Goal: Task Accomplishment & Management: Use online tool/utility

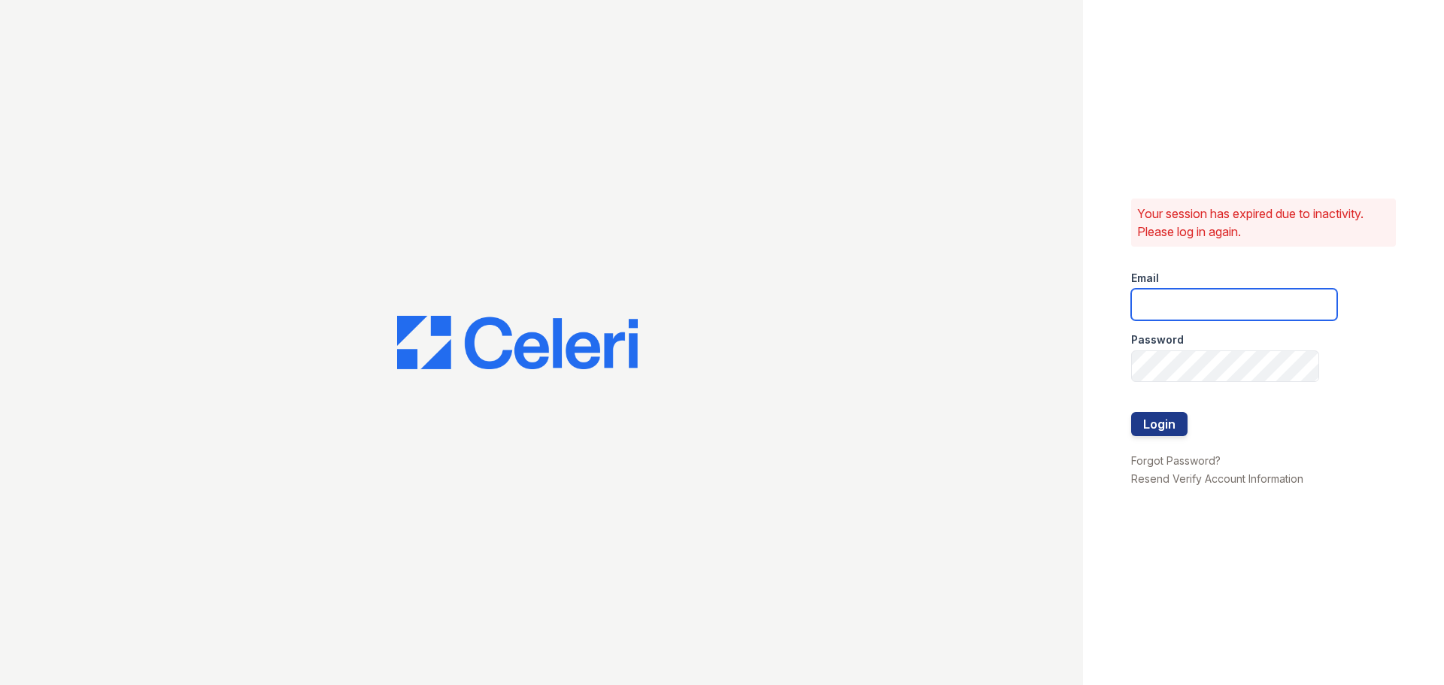
click at [1200, 299] on input "email" at bounding box center [1234, 305] width 206 height 32
type input "pennstation1@cafmanagement.com"
click at [1143, 427] on button "Login" at bounding box center [1159, 424] width 56 height 24
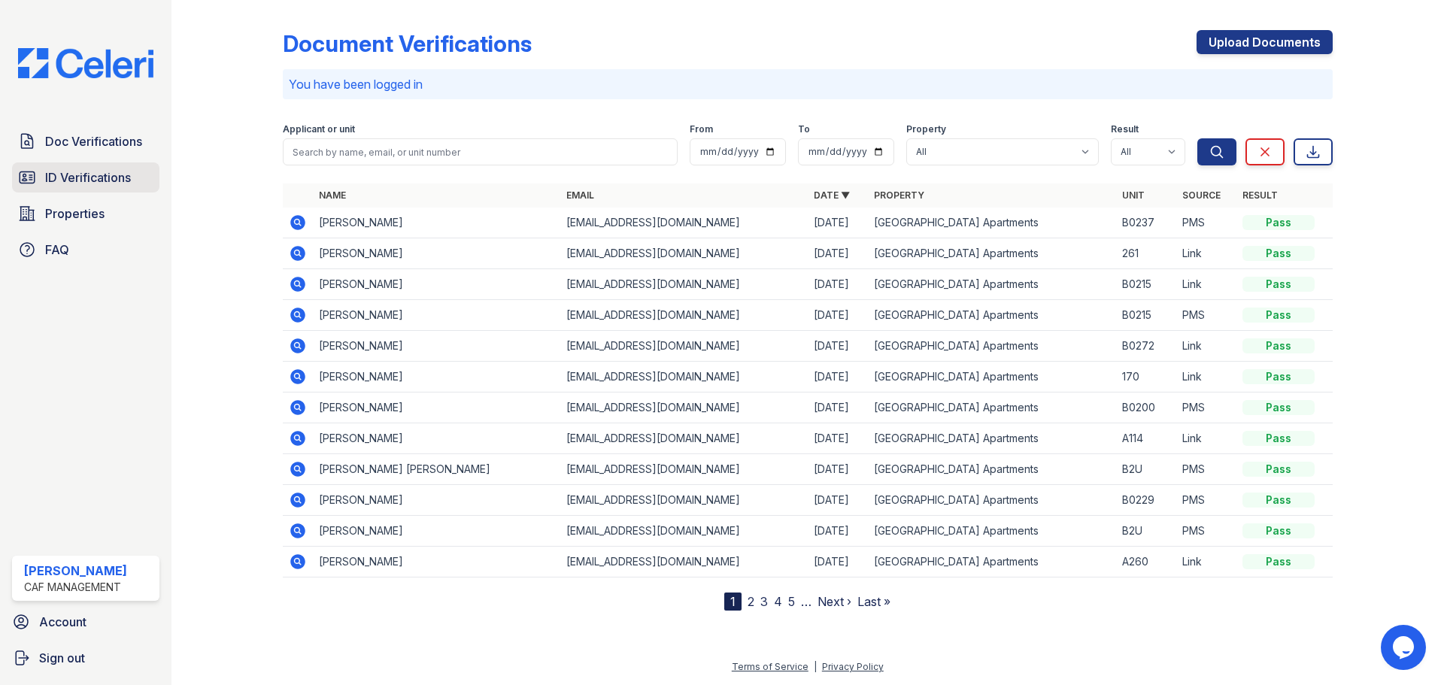
click at [111, 187] on span "ID Verifications" at bounding box center [88, 178] width 86 height 18
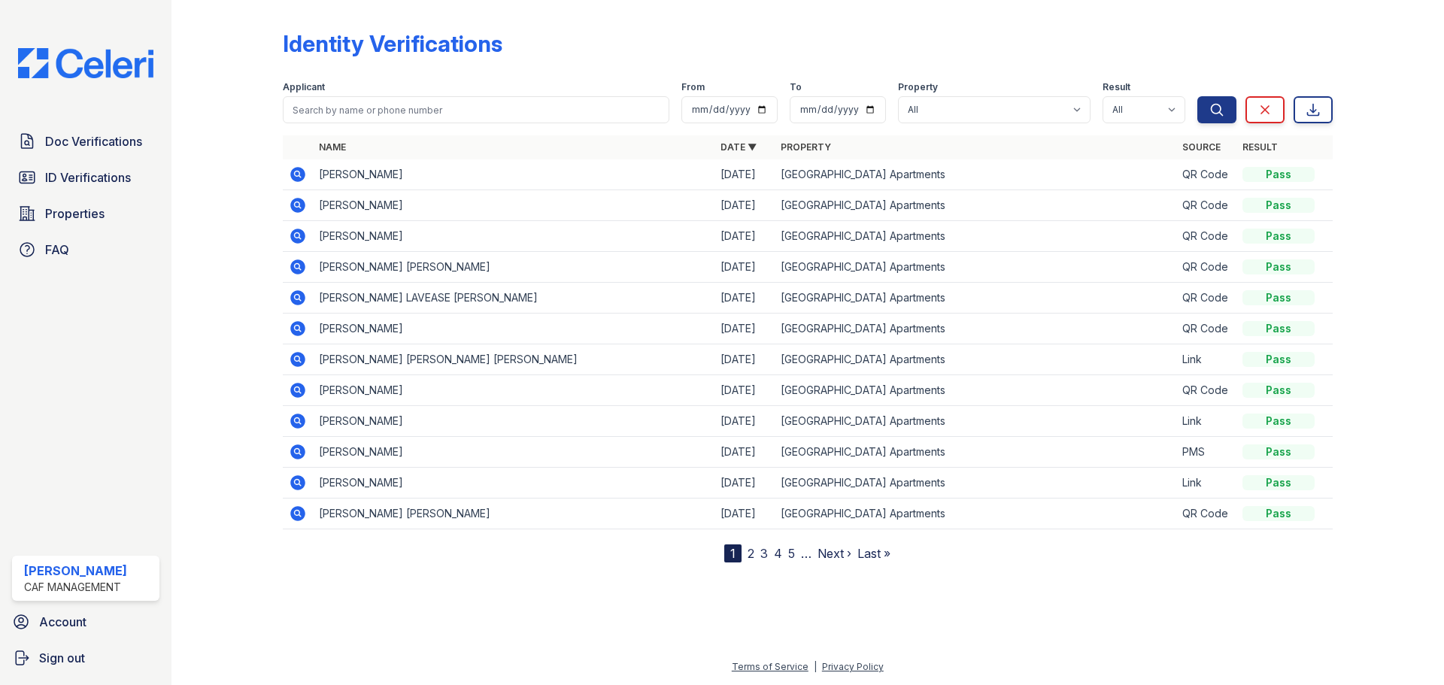
click at [298, 238] on icon at bounding box center [298, 236] width 18 height 18
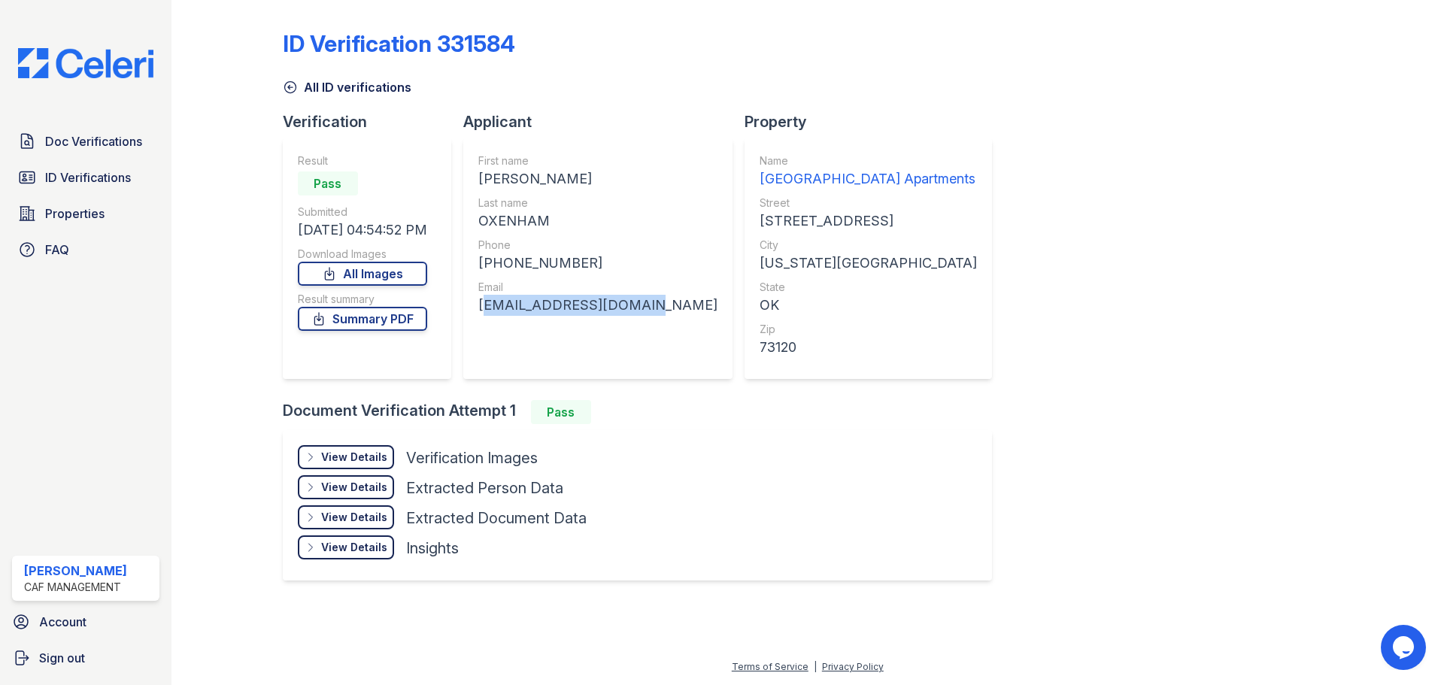
drag, startPoint x: 632, startPoint y: 305, endPoint x: 475, endPoint y: 299, distance: 156.6
click at [475, 299] on div "First name MIKAL RANDAL Last name OXENHAM Phone +14054343768 Email mikalrandal@…" at bounding box center [597, 258] width 269 height 241
copy div "mikalrandal@gmail.com"
click at [77, 180] on span "ID Verifications" at bounding box center [88, 178] width 86 height 18
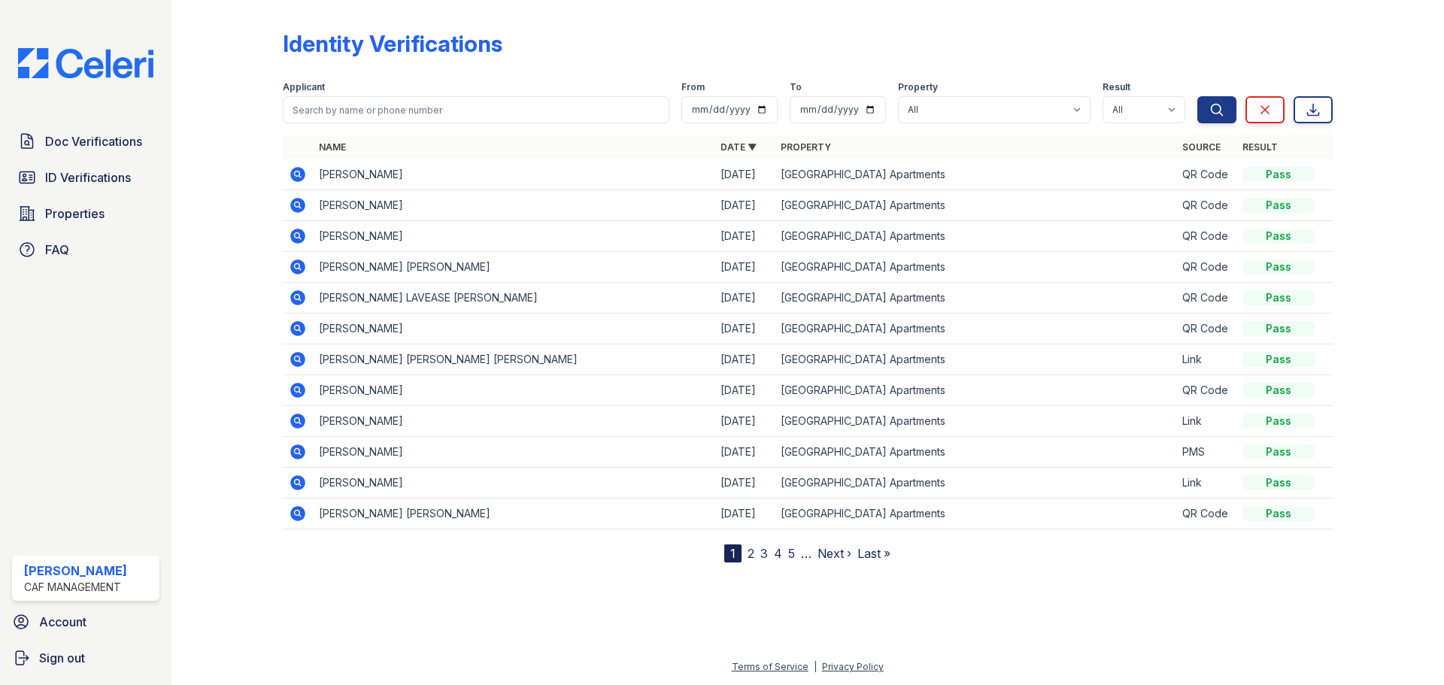
click at [298, 205] on icon at bounding box center [297, 204] width 4 height 4
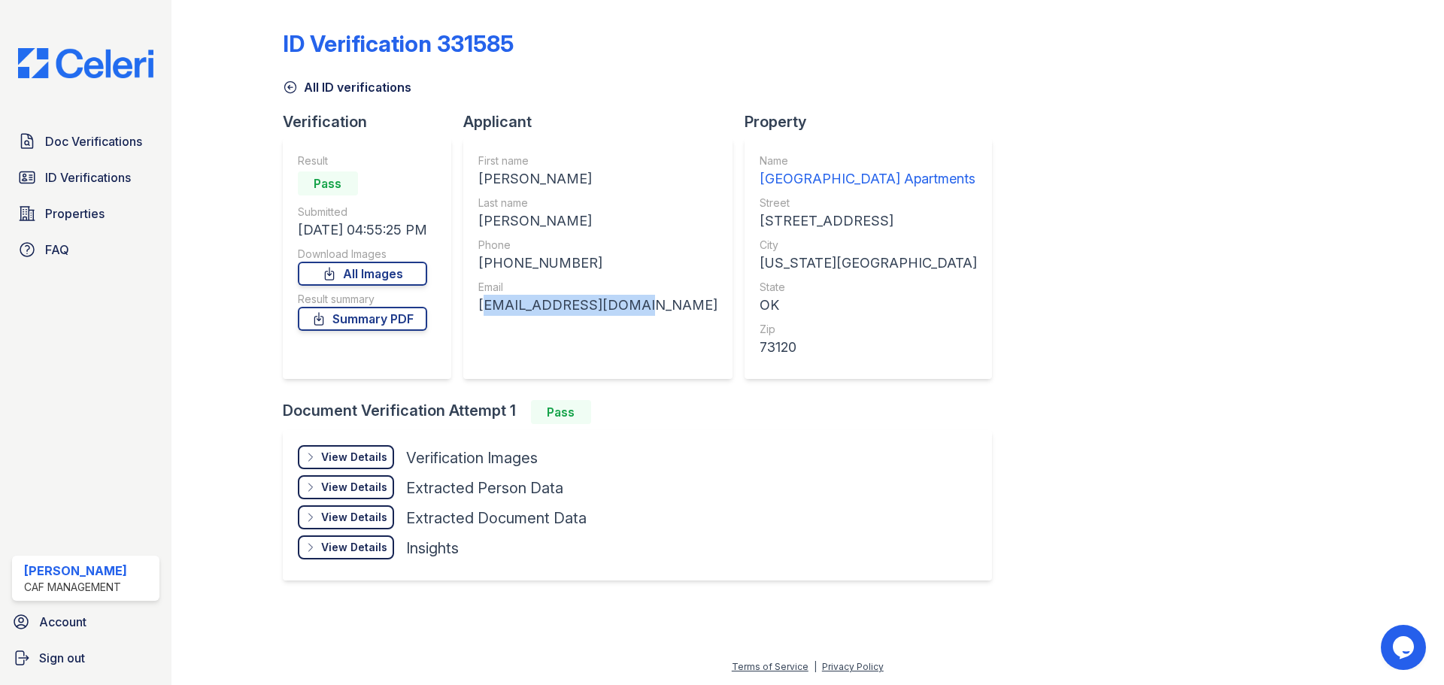
drag, startPoint x: 597, startPoint y: 309, endPoint x: 481, endPoint y: 305, distance: 115.9
click at [481, 305] on div "First name [PERSON_NAME] Last name [PERSON_NAME] Phone [PHONE_NUMBER] Email [EM…" at bounding box center [597, 258] width 269 height 241
copy div "[EMAIL_ADDRESS][DOMAIN_NAME]"
